Goal: Obtain resource: Download file/media

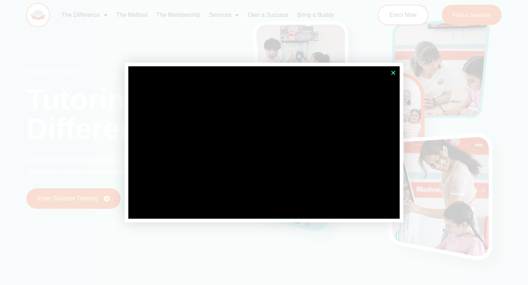
click at [396, 70] on icon "Close" at bounding box center [394, 73] width 6 height 6
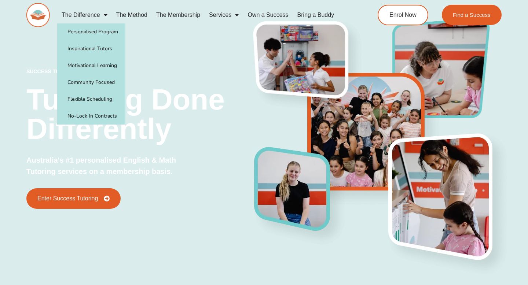
click at [105, 14] on span "Menu" at bounding box center [103, 14] width 7 height 13
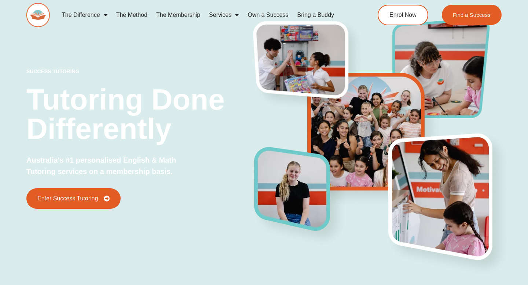
click at [105, 14] on span "Menu" at bounding box center [103, 14] width 7 height 13
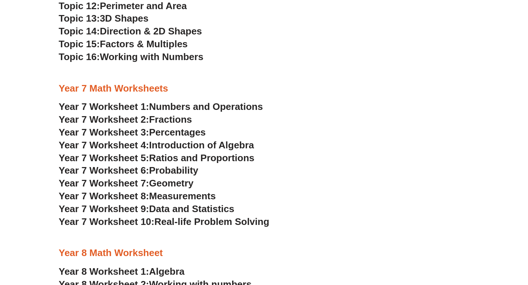
scroll to position [1742, 0]
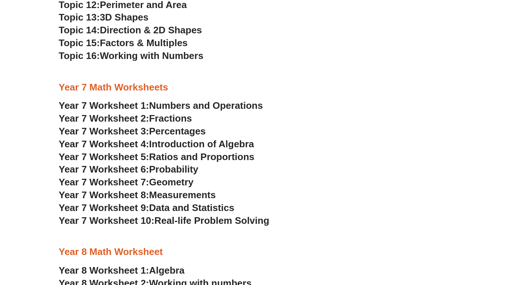
click at [144, 196] on span "Year 7 Worksheet 8:" at bounding box center [104, 195] width 91 height 11
click at [182, 183] on span "Geometry" at bounding box center [171, 182] width 44 height 11
